Goal: Obtain resource: Download file/media

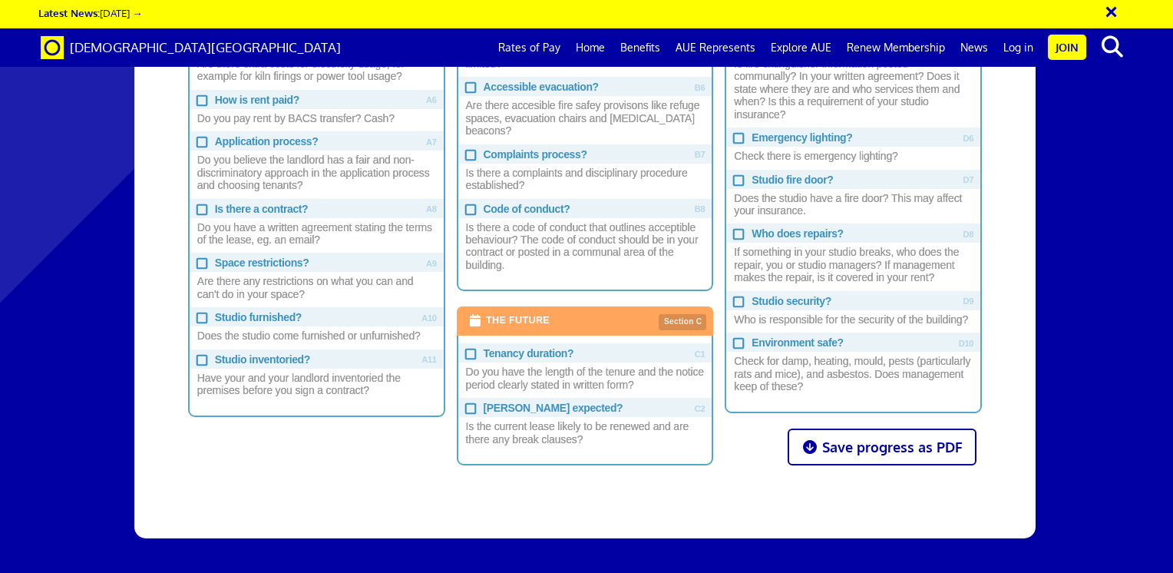
scroll to position [1251, 0]
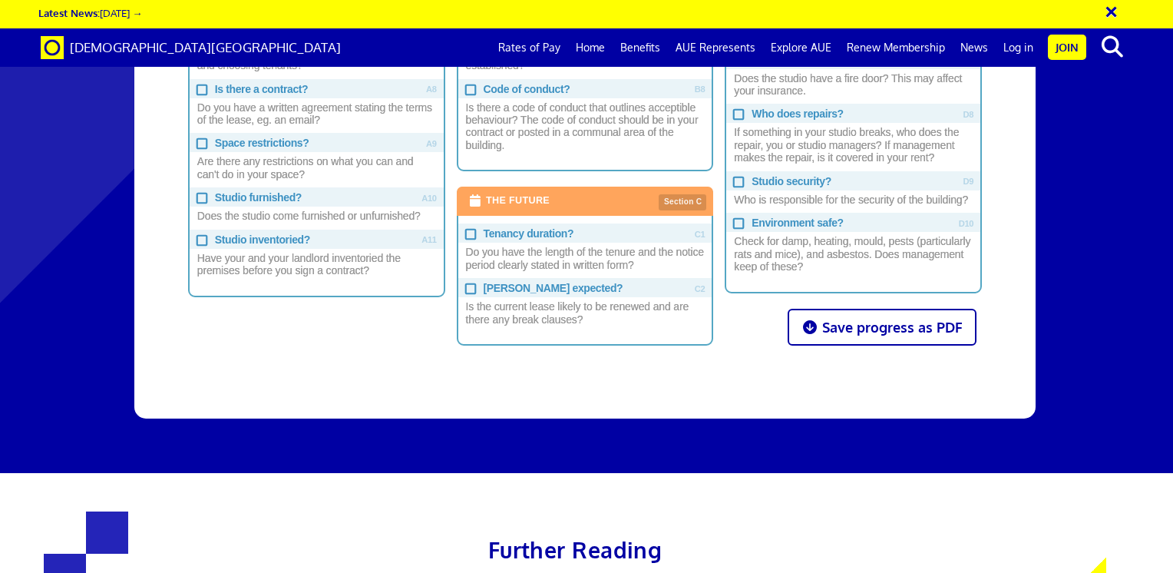
click at [840, 319] on b "Save progress as PDF" at bounding box center [892, 327] width 140 height 17
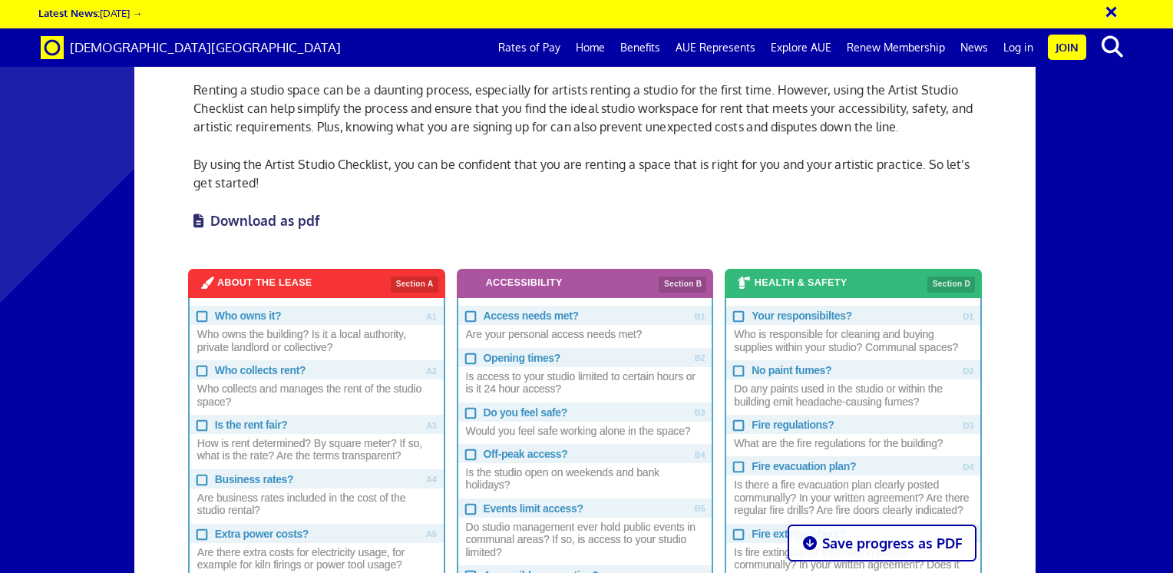
scroll to position [637, 0]
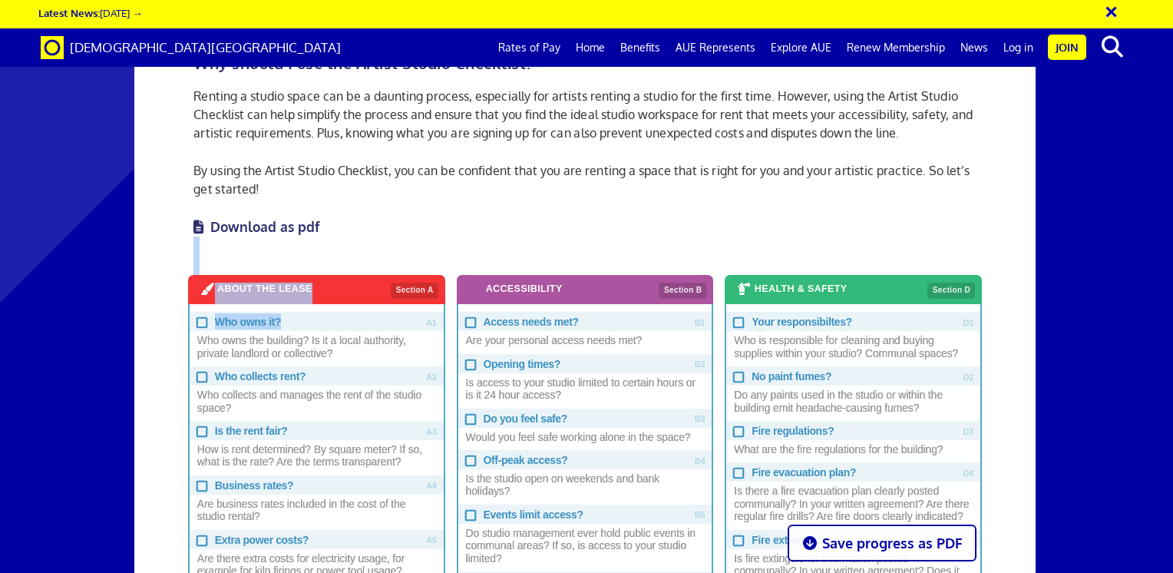
drag, startPoint x: 413, startPoint y: 318, endPoint x: 641, endPoint y: 244, distance: 239.6
click at [641, 244] on div "Welcome to Artists' Union England's Artist Studio Checklist, designed to help a…" at bounding box center [584, 402] width 805 height 1145
drag, startPoint x: 641, startPoint y: 244, endPoint x: 622, endPoint y: 235, distance: 20.6
click at [629, 235] on div "Welcome to Artists' Union England's Artist Studio Checklist, designed to help a…" at bounding box center [584, 402] width 805 height 1145
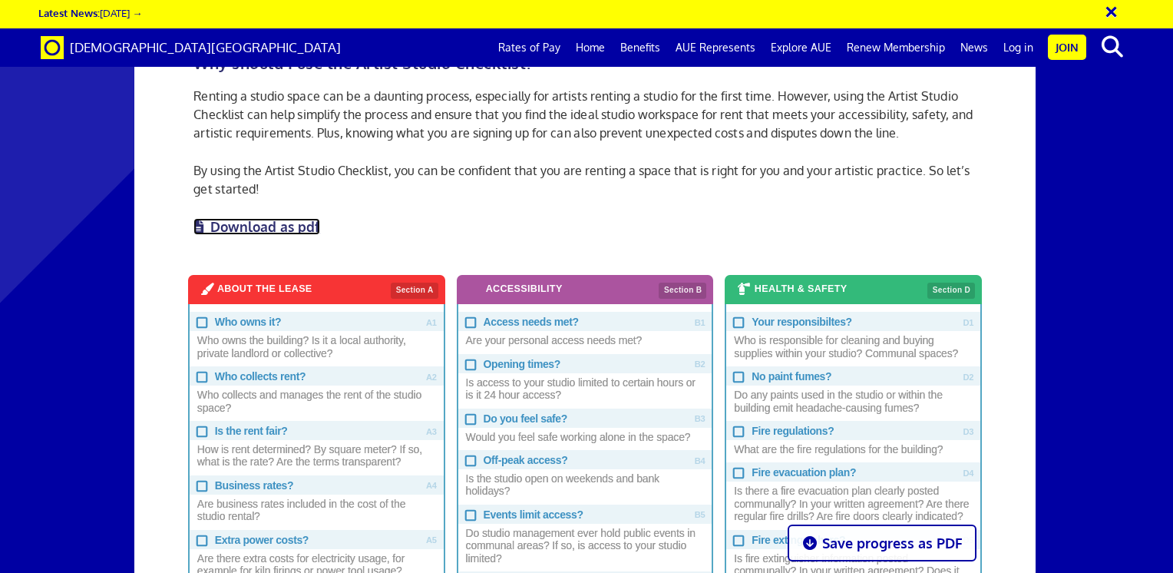
click at [243, 223] on link "Download as pdf" at bounding box center [256, 226] width 127 height 17
